Goal: Find specific page/section: Find specific page/section

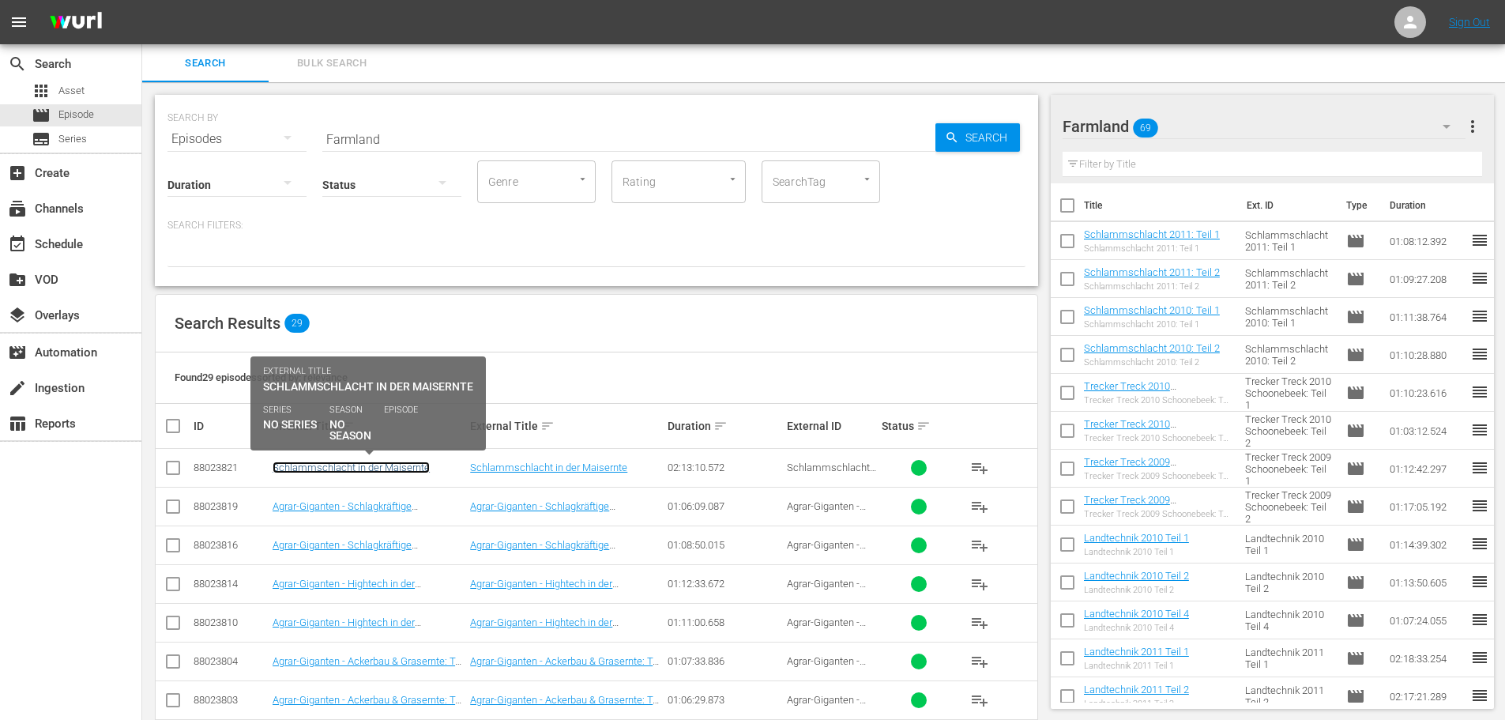
click at [376, 466] on link "Schlammschlacht in der Maisernte" at bounding box center [351, 467] width 157 height 12
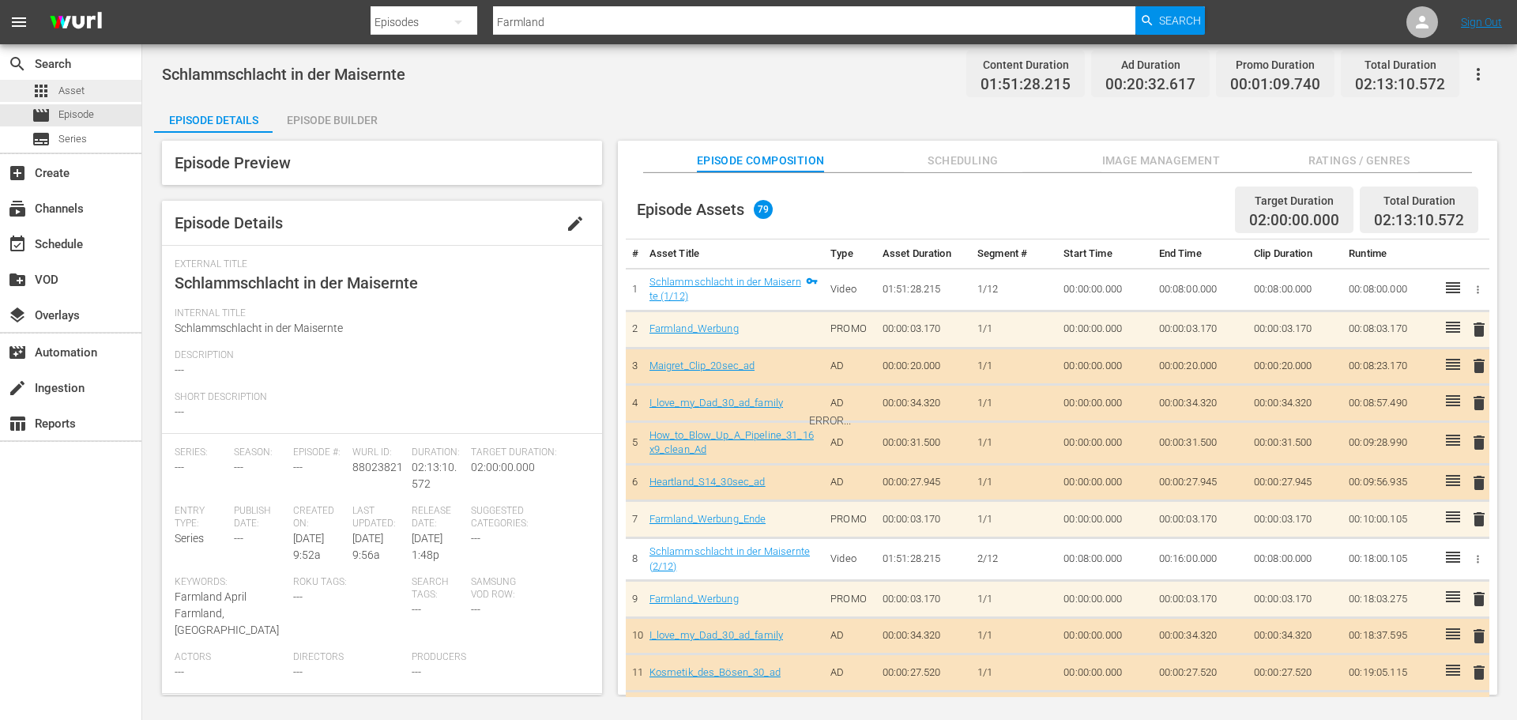
click at [93, 83] on div "apps Asset" at bounding box center [70, 91] width 141 height 22
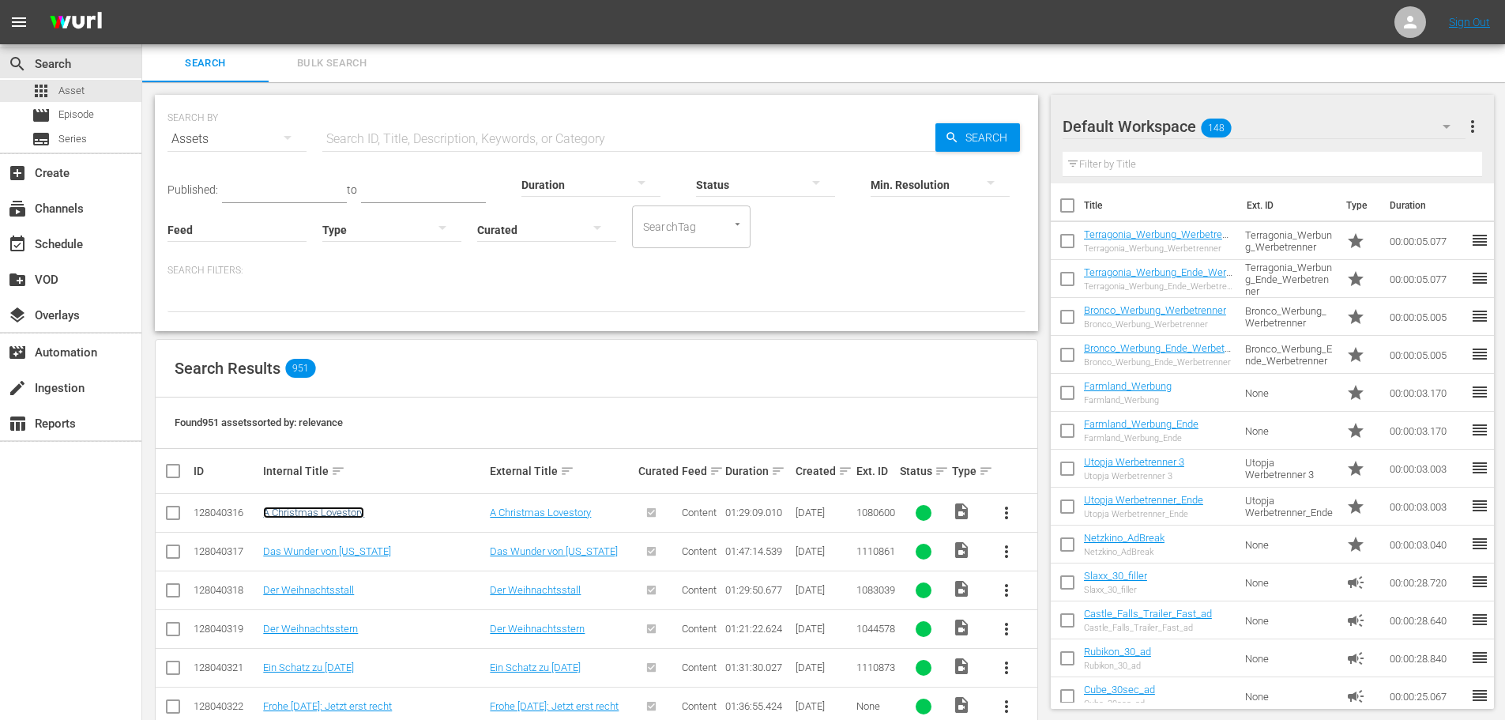
click at [322, 508] on link "A Christmas Lovestory" at bounding box center [313, 512] width 101 height 12
